Goal: Information Seeking & Learning: Find contact information

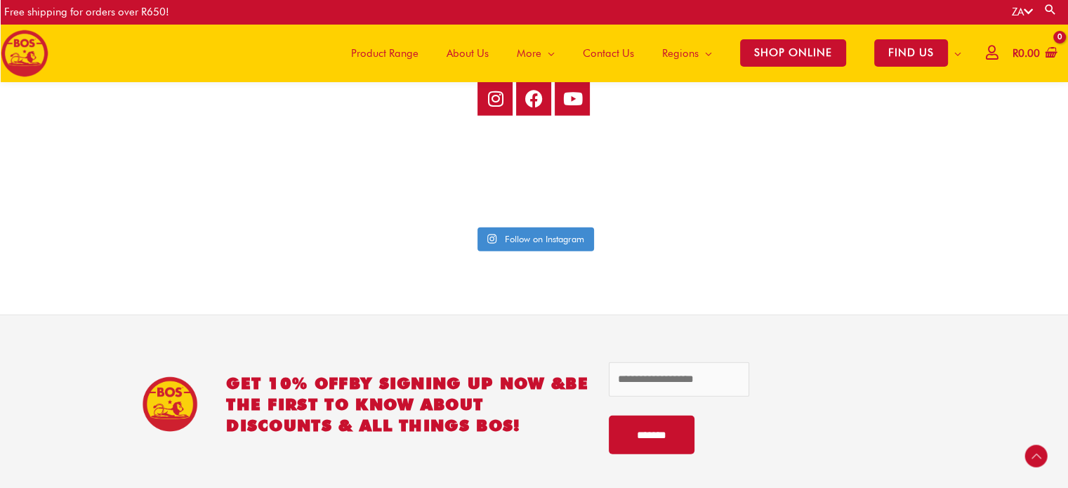
scroll to position [3493, 0]
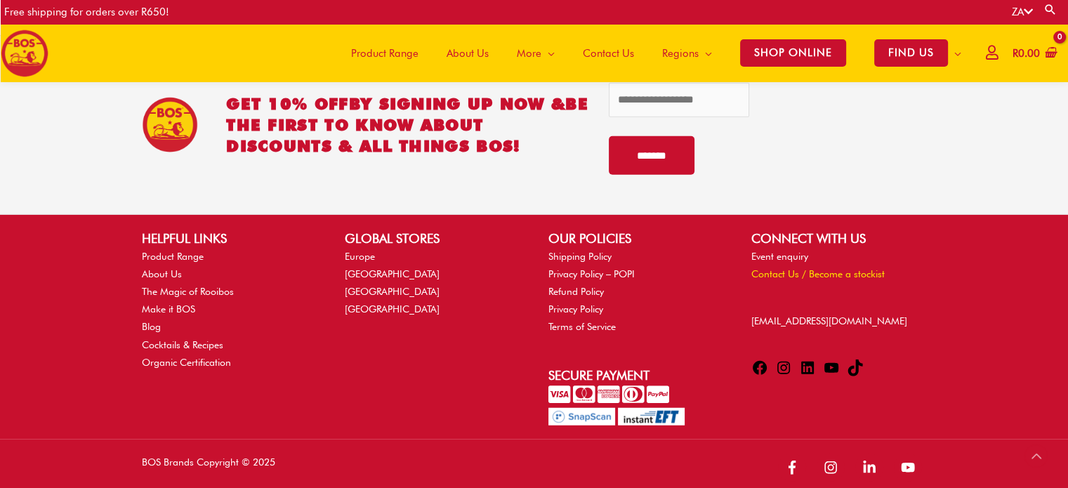
click at [781, 268] on link "Contact Us / Become a stockist" at bounding box center [818, 273] width 133 height 11
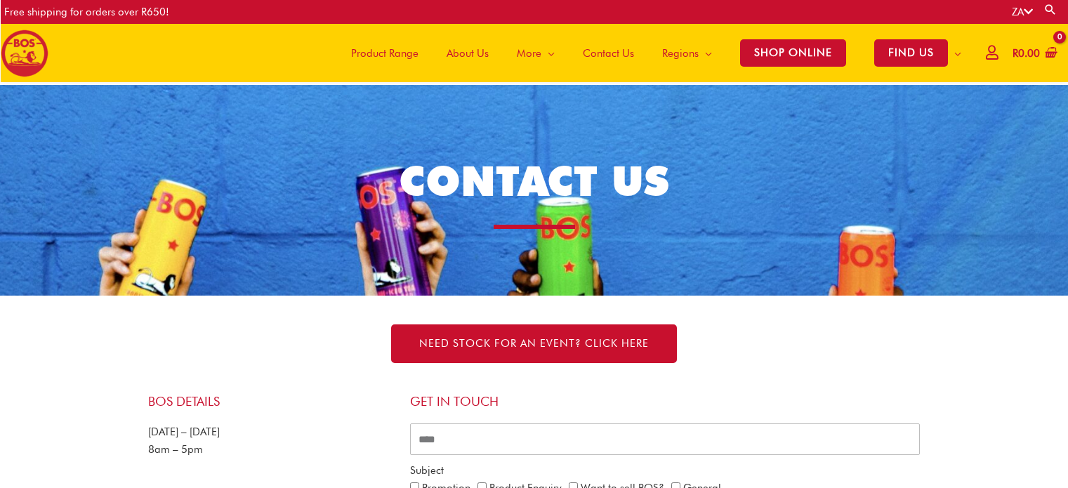
scroll to position [275, 0]
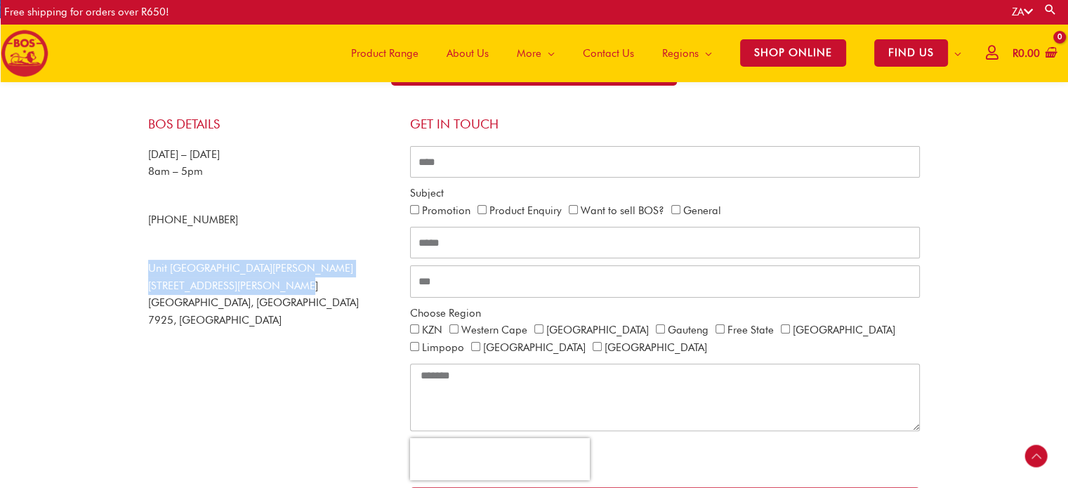
drag, startPoint x: 148, startPoint y: 266, endPoint x: 290, endPoint y: 291, distance: 144.8
click at [290, 291] on p "Unit [GEOGRAPHIC_DATA][PERSON_NAME] [STREET_ADDRESS][PERSON_NAME]" at bounding box center [272, 295] width 248 height 70
copy p "Unit [GEOGRAPHIC_DATA][PERSON_NAME] [STREET_ADDRESS][PERSON_NAME]"
drag, startPoint x: 246, startPoint y: 217, endPoint x: 173, endPoint y: 214, distance: 72.4
click at [173, 214] on p "[PHONE_NUMBER]" at bounding box center [272, 220] width 248 height 18
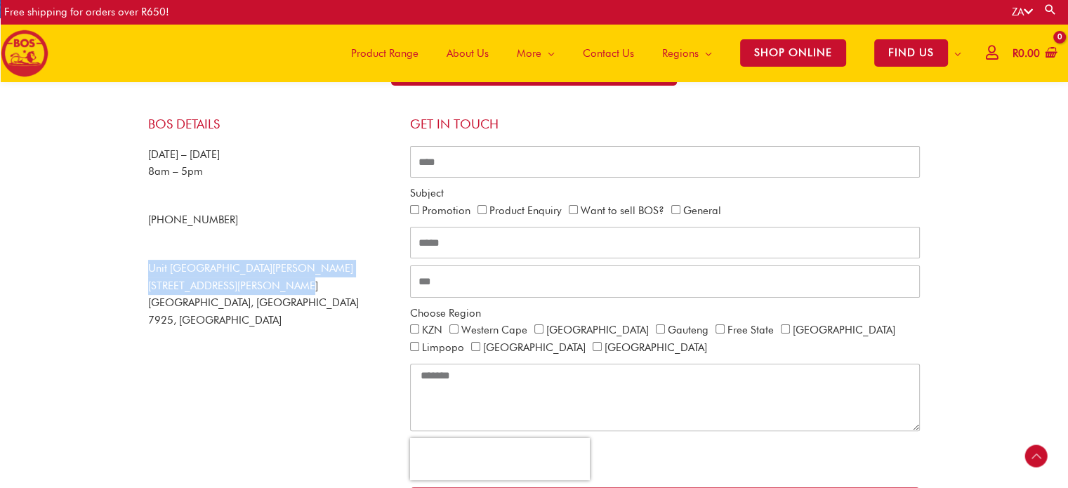
copy span "21 465 9989"
